Goal: Information Seeking & Learning: Find specific page/section

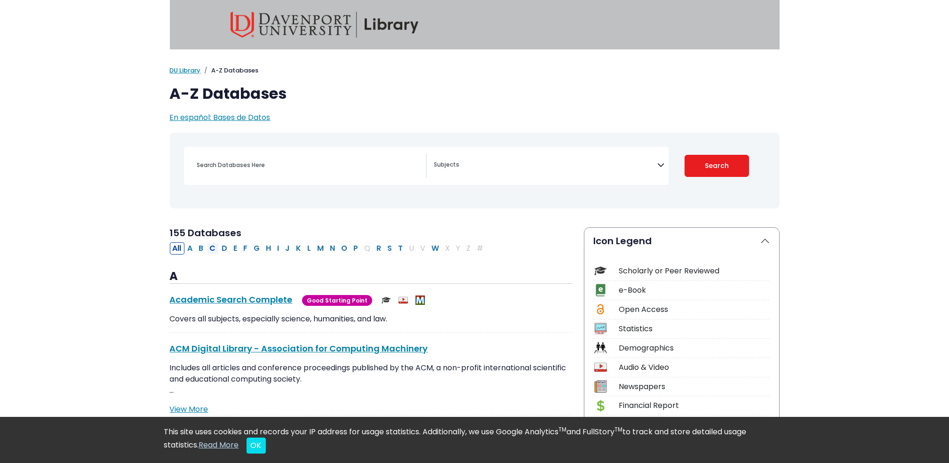
click at [216, 246] on button "C" at bounding box center [213, 248] width 12 height 12
select select "Database Subject Filter"
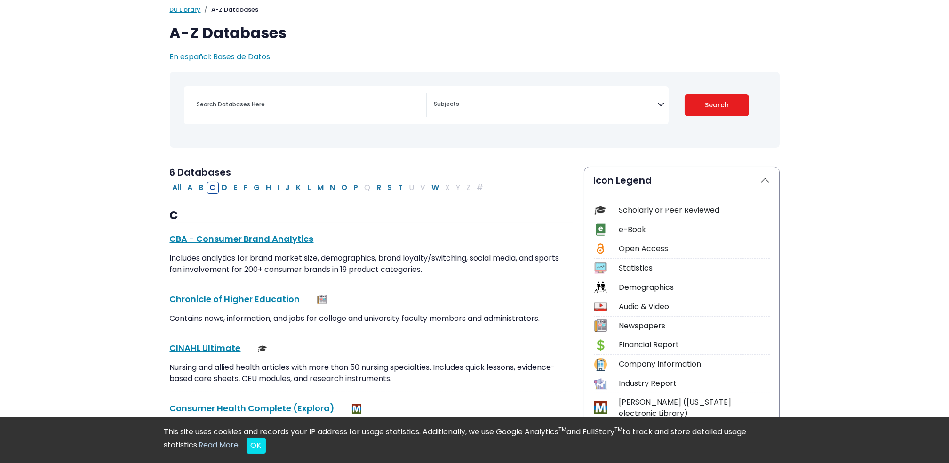
scroll to position [63, 0]
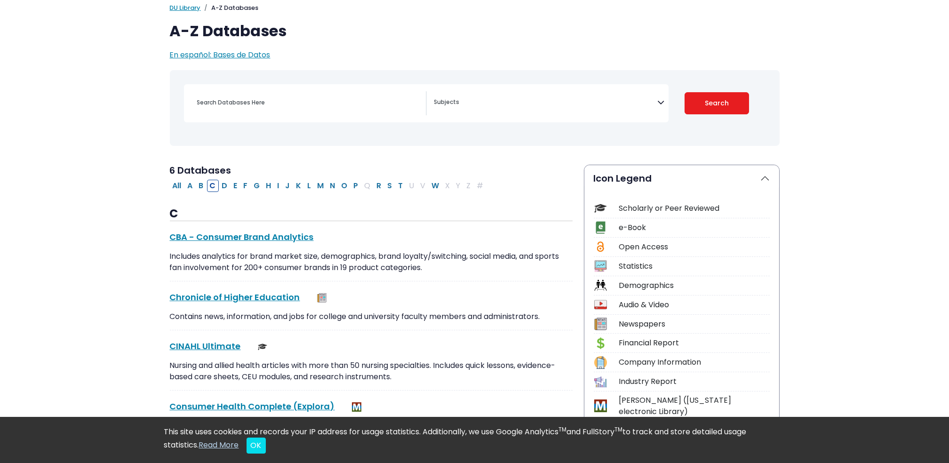
click at [222, 340] on link "CINAHL Ultimate This link opens in a new window" at bounding box center [205, 346] width 71 height 12
